Goal: Task Accomplishment & Management: Use online tool/utility

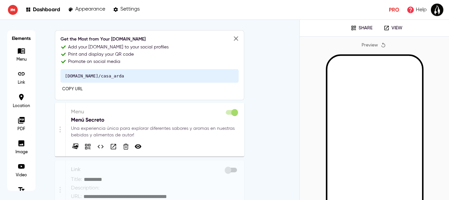
click at [139, 131] on p "Una experiencia única para explorar diferentes sabores y aromas en nuestras beb…" at bounding box center [155, 131] width 168 height 13
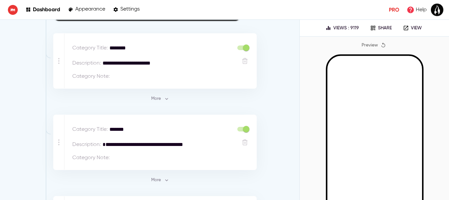
scroll to position [132, 0]
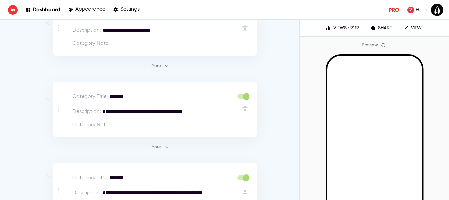
click at [129, 119] on div "Category Note : *" at bounding box center [162, 123] width 180 height 11
click at [156, 147] on span "More" at bounding box center [160, 147] width 18 height 8
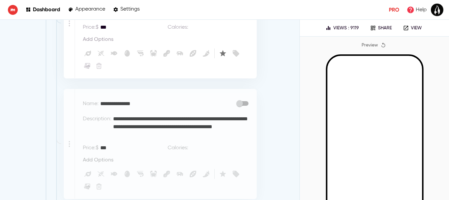
scroll to position [362, 0]
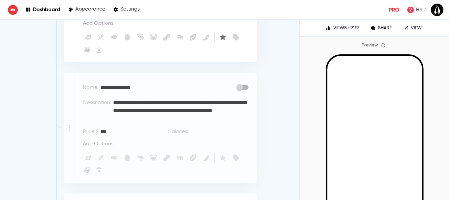
click at [250, 84] on div "**********" at bounding box center [166, 127] width 182 height 109
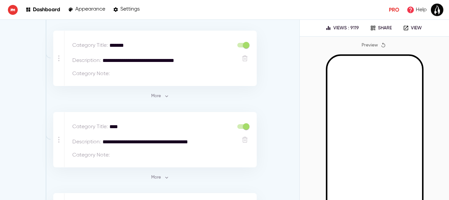
scroll to position [1053, 0]
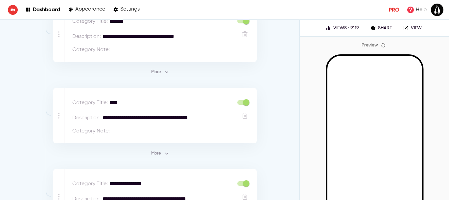
click at [152, 154] on span "More" at bounding box center [160, 154] width 18 height 8
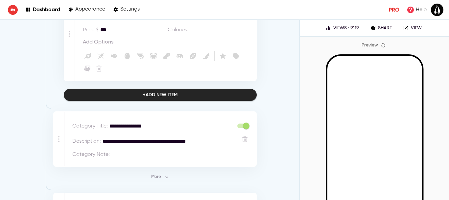
scroll to position [1579, 0]
